Goal: Navigation & Orientation: Find specific page/section

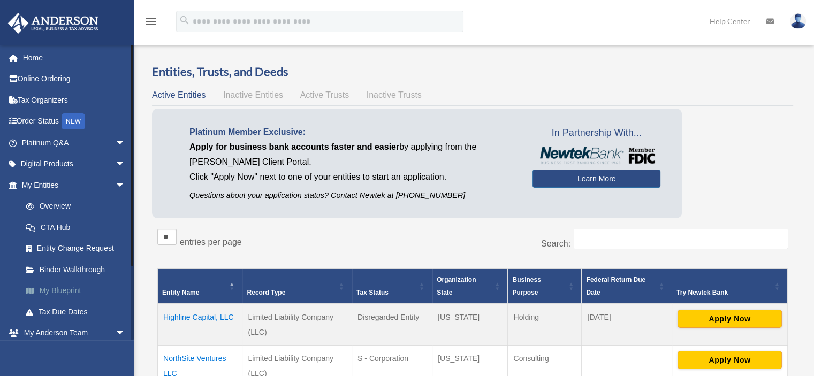
click at [69, 299] on link "My Blueprint" at bounding box center [78, 291] width 127 height 21
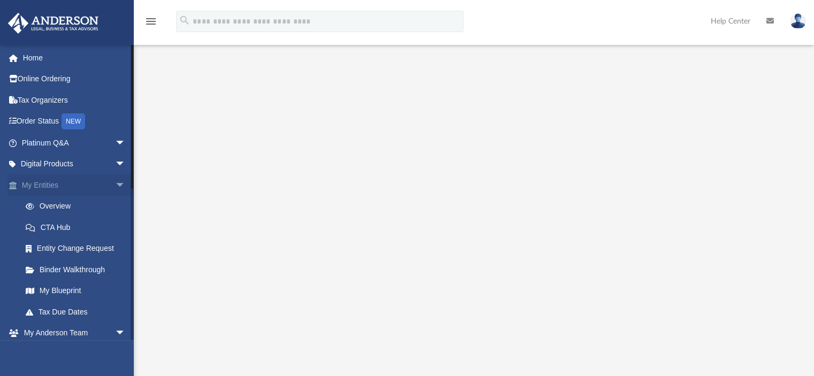
scroll to position [107, 0]
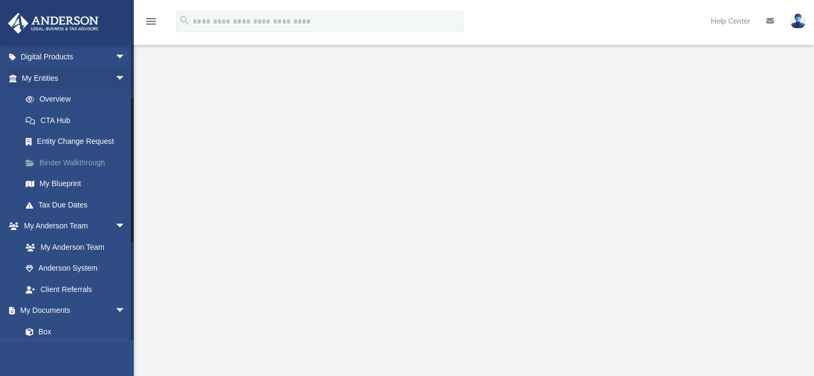
click at [71, 163] on link "Binder Walkthrough" at bounding box center [78, 162] width 127 height 21
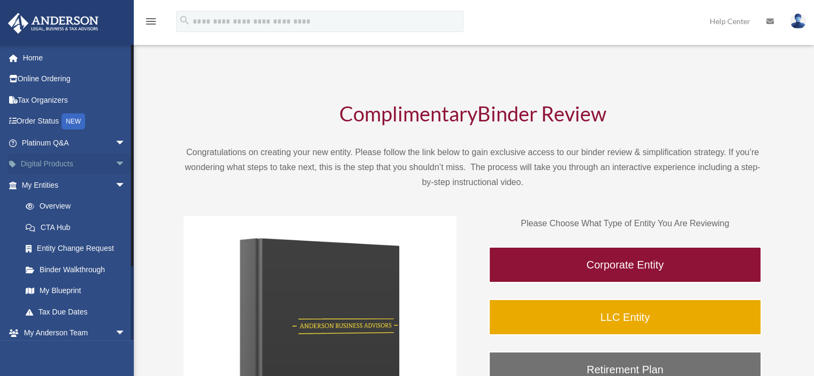
click at [115, 164] on span "arrow_drop_down" at bounding box center [125, 165] width 21 height 22
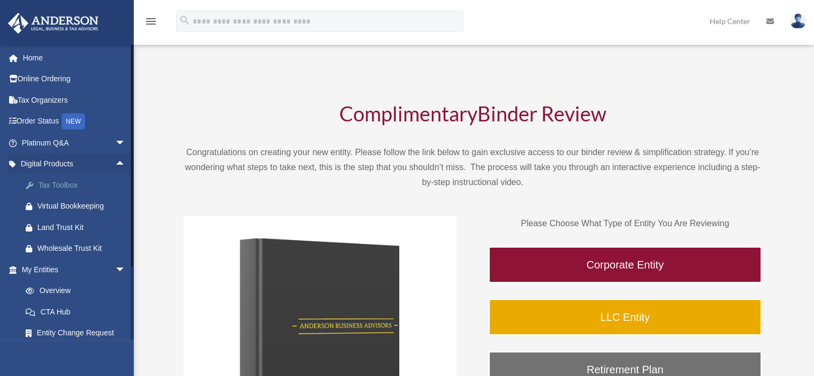
click at [88, 183] on div "Tax Toolbox" at bounding box center [82, 185] width 91 height 13
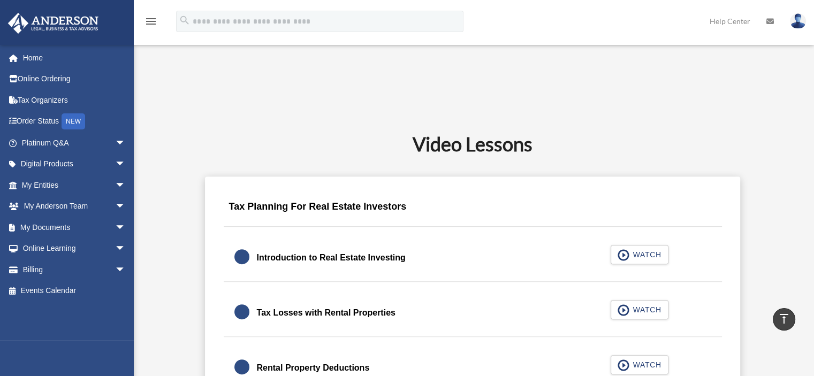
scroll to position [643, 0]
